Goal: Book appointment/travel/reservation

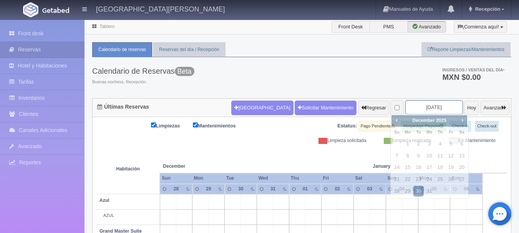
click at [423, 109] on input "2025-12-30" at bounding box center [434, 107] width 58 height 14
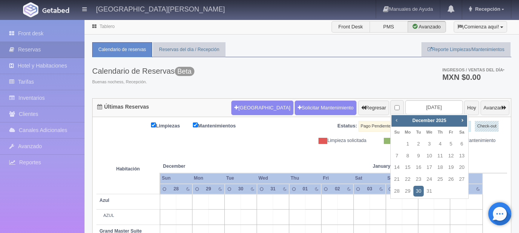
click at [398, 120] on span "Prev" at bounding box center [396, 120] width 6 height 6
click at [461, 169] on link "16" at bounding box center [461, 167] width 10 height 11
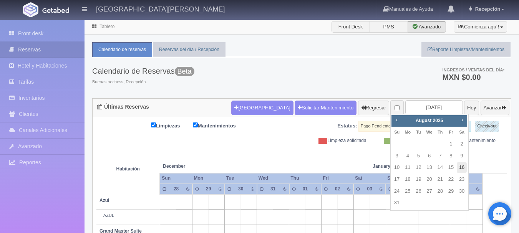
type input "[DATE]"
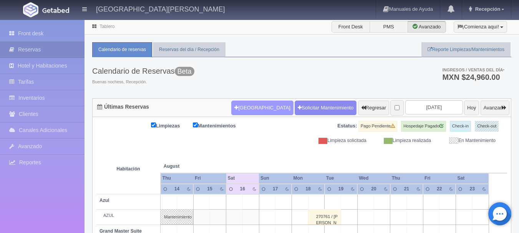
click at [248, 107] on button "[GEOGRAPHIC_DATA]" at bounding box center [262, 108] width 62 height 15
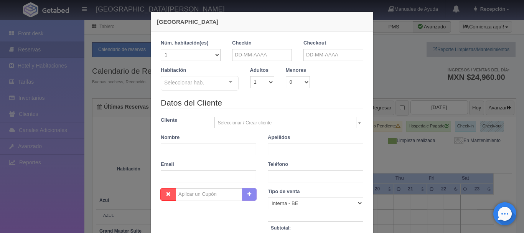
checkbox input "false"
click at [260, 54] on input "text" at bounding box center [262, 55] width 60 height 12
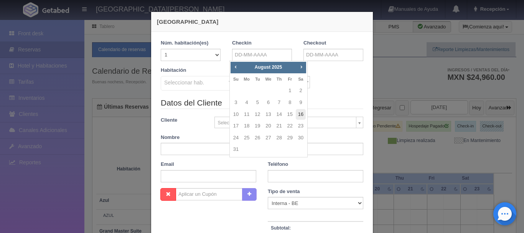
click at [303, 115] on link "16" at bounding box center [301, 114] width 10 height 11
type input "[DATE]"
checkbox input "false"
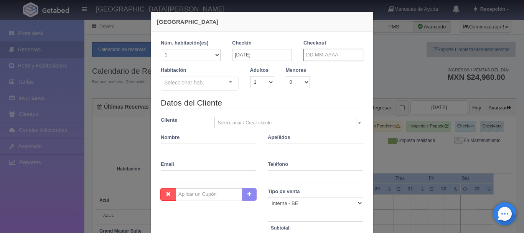
click at [328, 51] on input "text" at bounding box center [334, 55] width 60 height 12
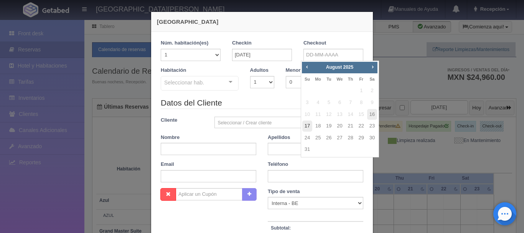
click at [307, 129] on link "17" at bounding box center [308, 126] width 10 height 11
type input "[DATE]"
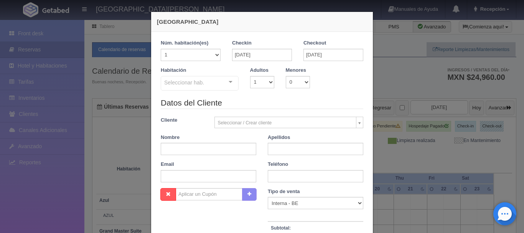
checkbox input "false"
click at [264, 79] on select "1 2 3 4 5 6 7 8 9 10" at bounding box center [262, 82] width 24 height 12
select select "2"
click at [250, 76] on select "1 2 3 4 5 6 7 8 9 10" at bounding box center [262, 82] width 24 height 12
checkbox input "false"
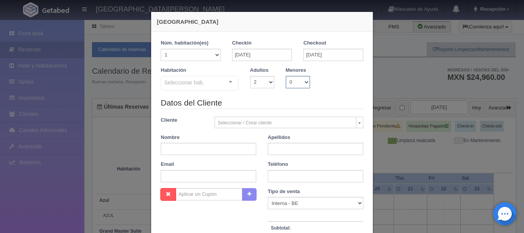
click at [304, 82] on select "0 1 2 3 4 5 6 7 8 9 10" at bounding box center [298, 82] width 24 height 12
select select "1"
click at [286, 76] on select "0 1 2 3 4 5 6 7 8 9 10" at bounding box center [298, 82] width 24 height 12
click at [228, 83] on div "Seleccionar hab. Suite con 2 camas matrimoniales-No apta para menores Suite con…" at bounding box center [200, 83] width 78 height 15
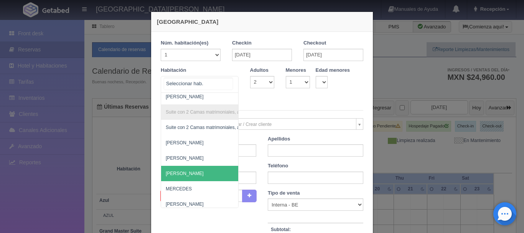
scroll to position [551, 0]
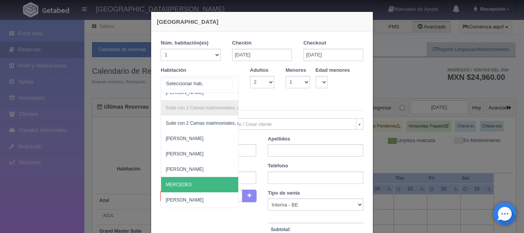
click at [192, 180] on span "MERCEDES" at bounding box center [237, 184] width 152 height 15
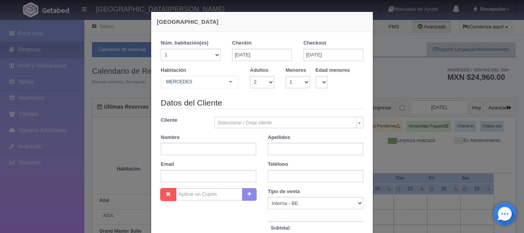
checkbox input "false"
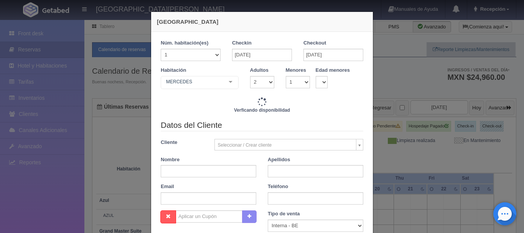
type input "4760.00"
checkbox input "false"
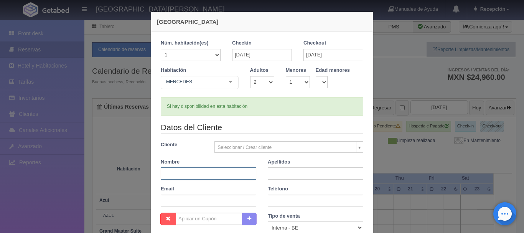
click at [215, 174] on input "text" at bounding box center [209, 173] width 96 height 12
type input "[PERSON_NAME]"
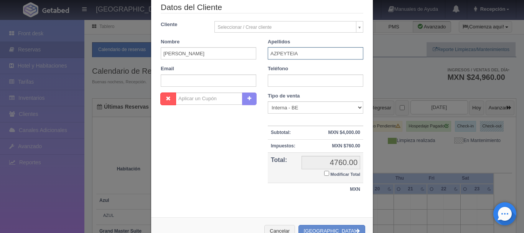
scroll to position [144, 0]
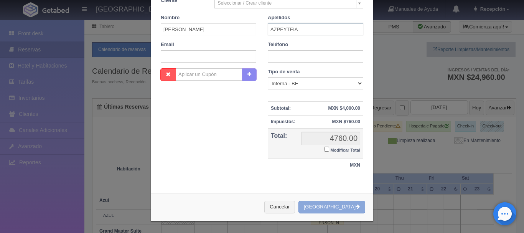
type input "AZPEYTEIA"
click at [339, 205] on button "[GEOGRAPHIC_DATA]" at bounding box center [332, 207] width 67 height 13
